Goal: Information Seeking & Learning: Find specific fact

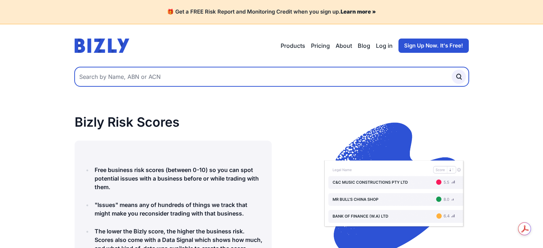
click at [174, 73] on input "text" at bounding box center [272, 76] width 394 height 19
type input "686325306"
click at [452, 70] on button "submit" at bounding box center [459, 77] width 14 height 14
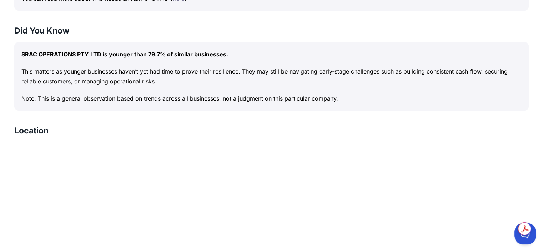
scroll to position [468, 0]
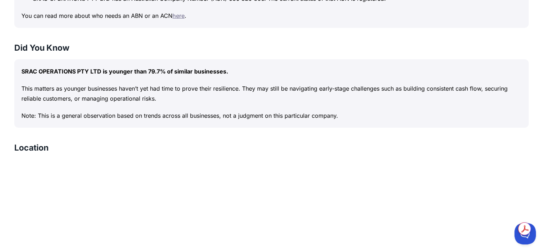
drag, startPoint x: 20, startPoint y: 75, endPoint x: 259, endPoint y: 88, distance: 238.9
click at [259, 88] on div "SRAC OPERATIONS PTY LTD is younger than 79.7% of similar businesses. This matte…" at bounding box center [271, 93] width 515 height 69
copy p "This matters as younger businesses haven’t yet had time to prove their resilien…"
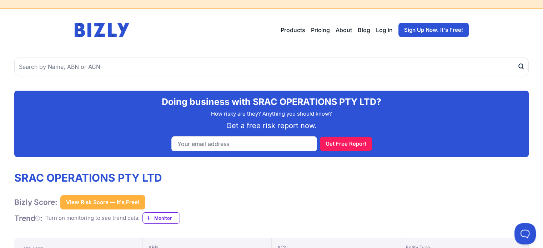
scroll to position [0, 0]
